Goal: Information Seeking & Learning: Learn about a topic

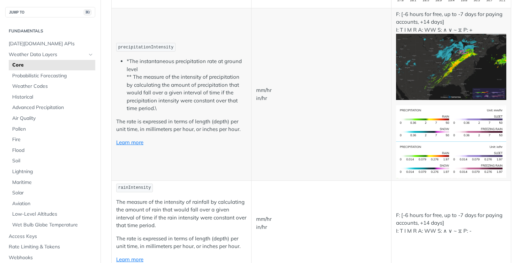
scroll to position [1219, 0]
drag, startPoint x: 278, startPoint y: 97, endPoint x: 256, endPoint y: 93, distance: 22.7
click at [256, 93] on p "mm/hr in/hr" at bounding box center [321, 95] width 130 height 16
click at [259, 97] on p "mm/hr in/hr" at bounding box center [321, 95] width 130 height 16
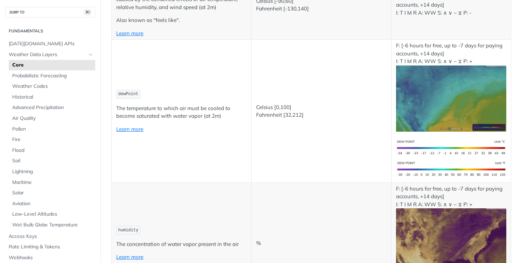
scroll to position [0, 0]
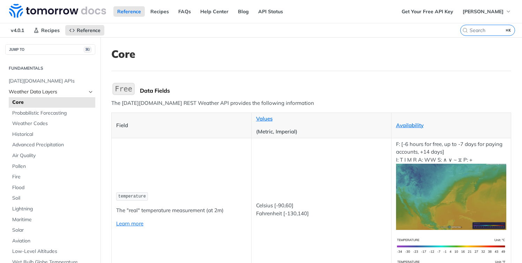
click at [49, 93] on span "Weather Data Layers" at bounding box center [47, 92] width 77 height 7
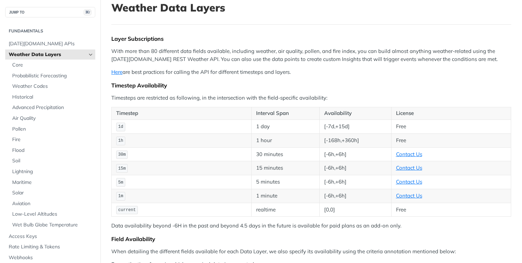
scroll to position [40, 0]
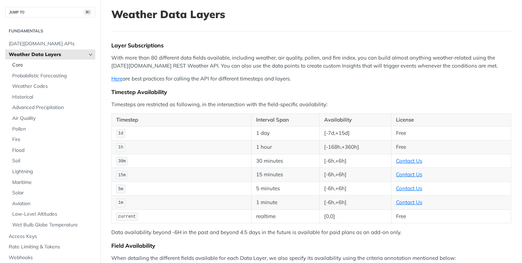
click at [24, 66] on span "Core" at bounding box center [52, 65] width 81 height 7
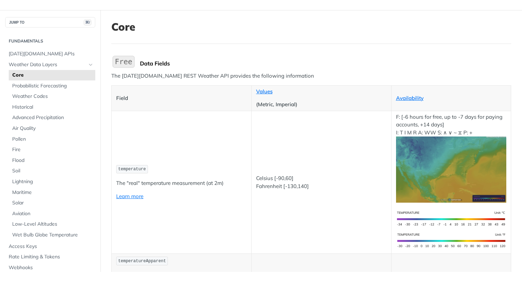
scroll to position [40, 0]
